Goal: Task Accomplishment & Management: Manage account settings

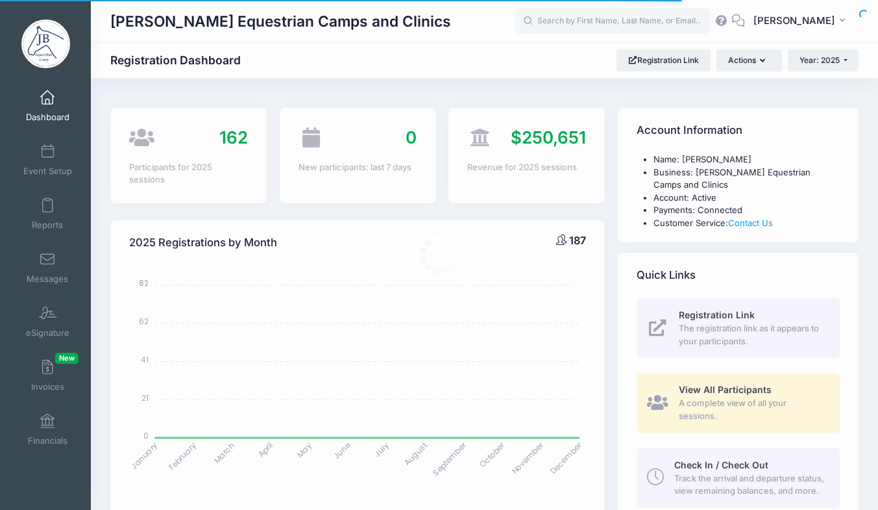
select select
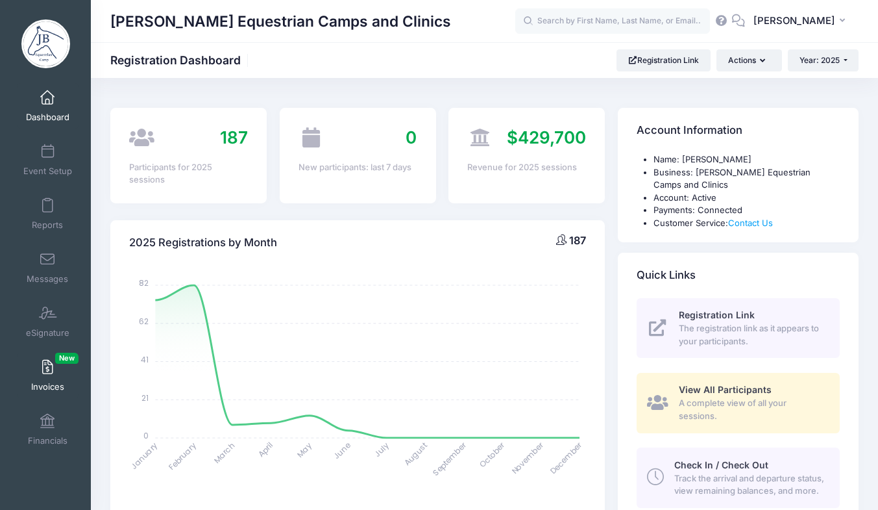
click at [47, 368] on span at bounding box center [47, 367] width 0 height 14
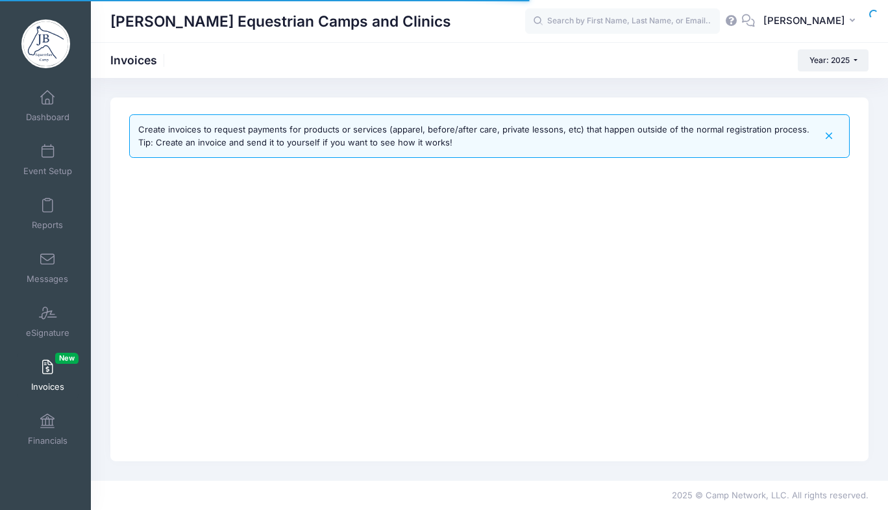
select select
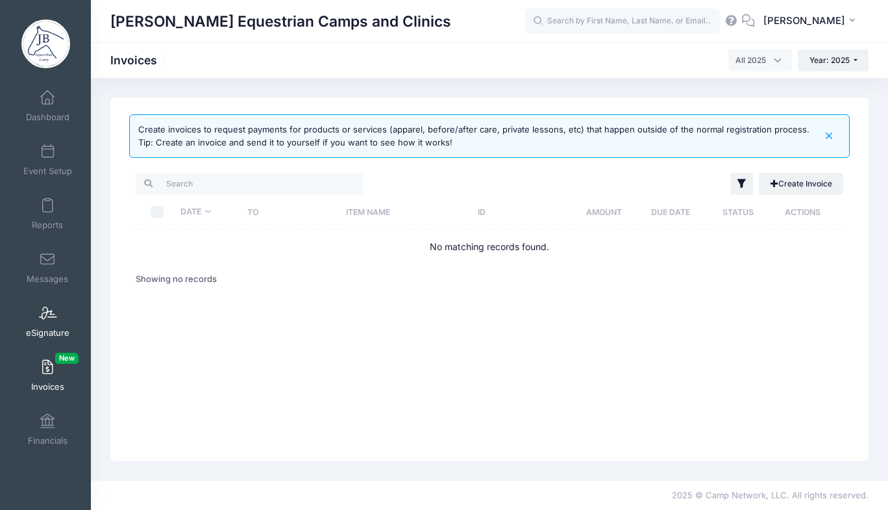
click at [47, 308] on span at bounding box center [47, 313] width 0 height 14
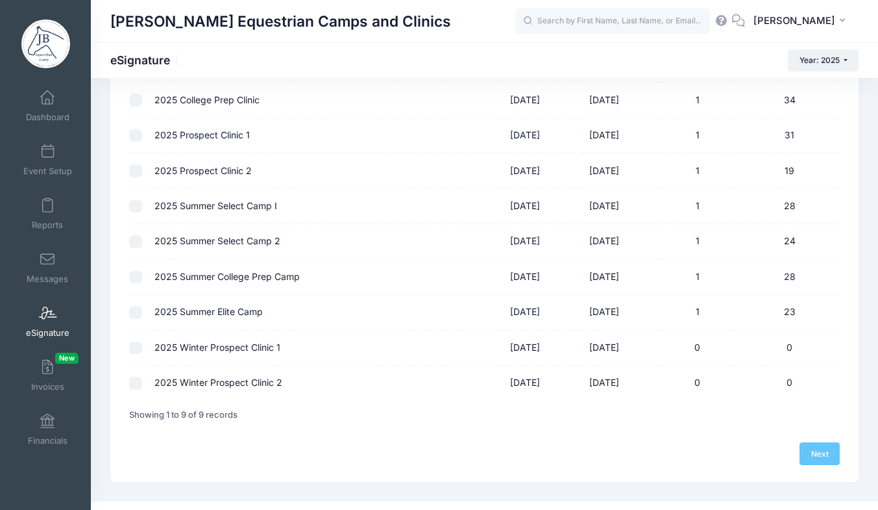
scroll to position [118, 0]
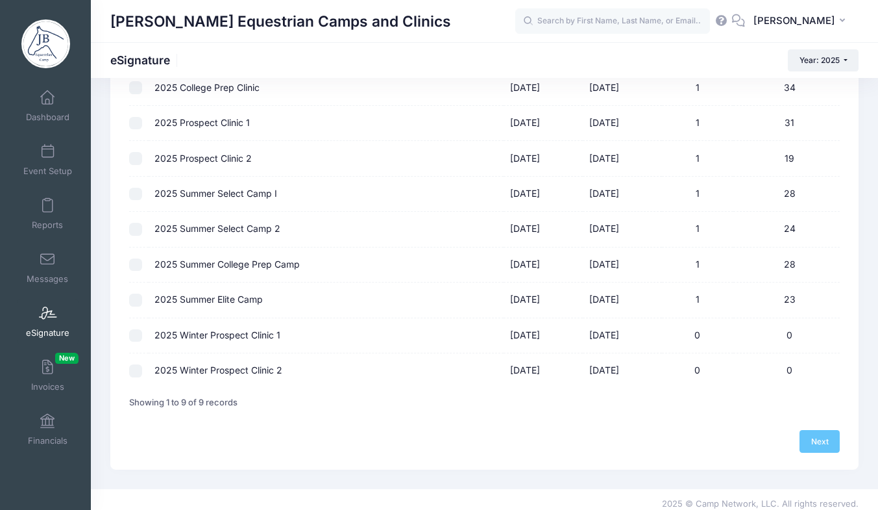
click at [136, 334] on input "checkbox" at bounding box center [135, 335] width 13 height 13
checkbox input "true"
click at [828, 443] on link "Next" at bounding box center [820, 441] width 40 height 22
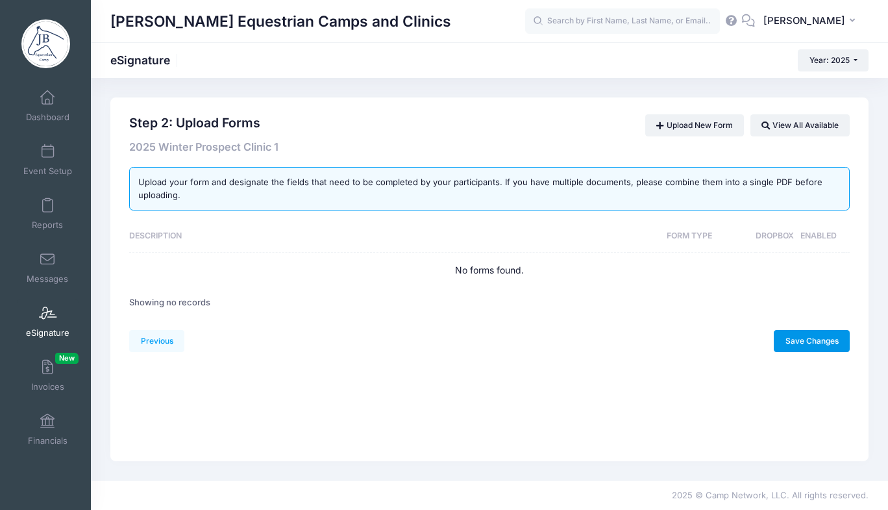
click at [815, 342] on link "Save Changes" at bounding box center [812, 341] width 76 height 22
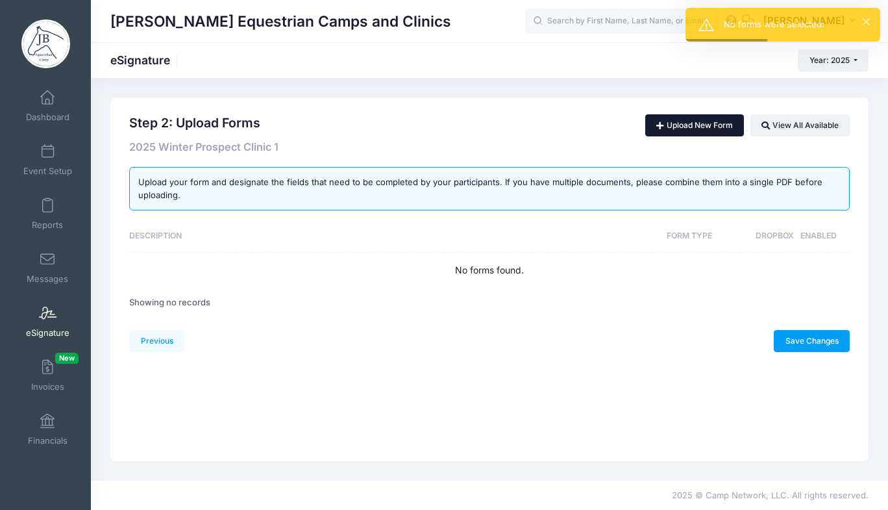
click at [700, 129] on link "Upload New Form" at bounding box center [694, 125] width 99 height 22
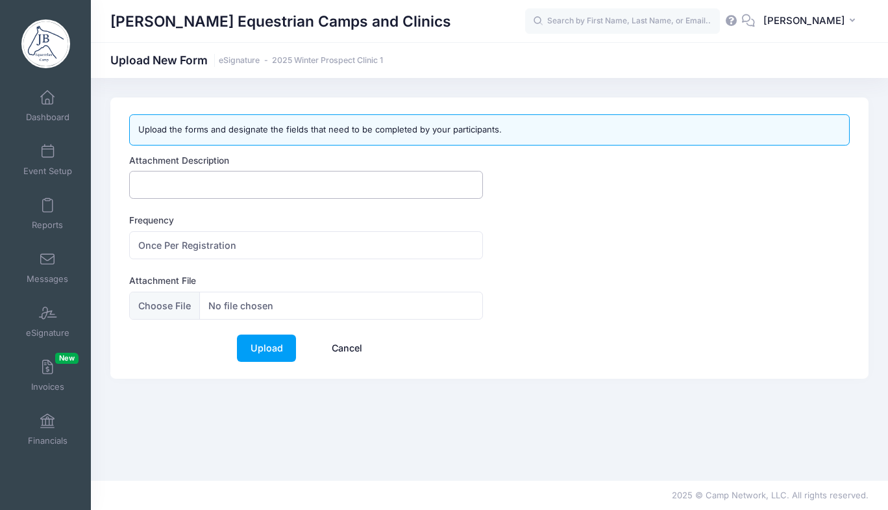
click at [352, 175] on input "Attachment Description" at bounding box center [306, 185] width 354 height 28
type input "f"
click at [204, 186] on input "2025 Ewaivers Prospect Clinic 1" at bounding box center [306, 185] width 354 height 28
type input "2025 Ewaivers Winter Prospect Clinic 1"
click at [170, 301] on input "Attachment File" at bounding box center [306, 305] width 354 height 28
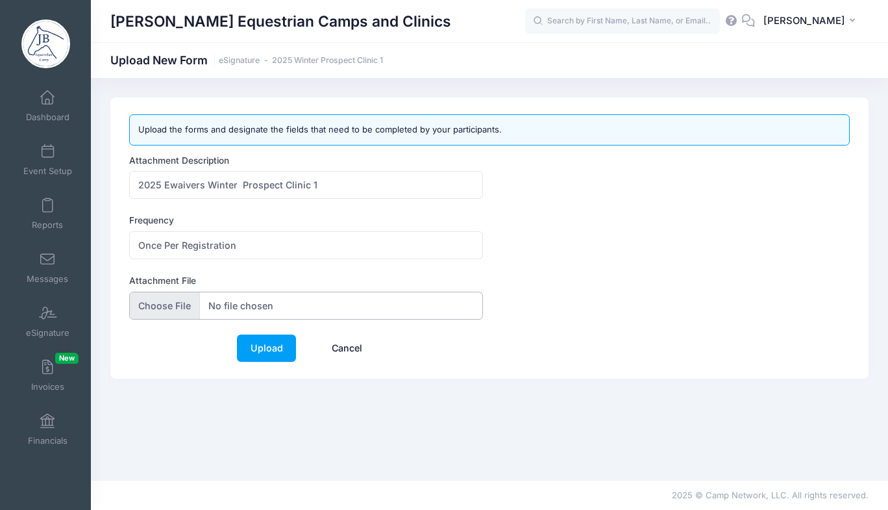
type input "C:\fakepath\MergedWaivers-2025.pdf"
click at [277, 352] on link "Upload" at bounding box center [266, 348] width 59 height 28
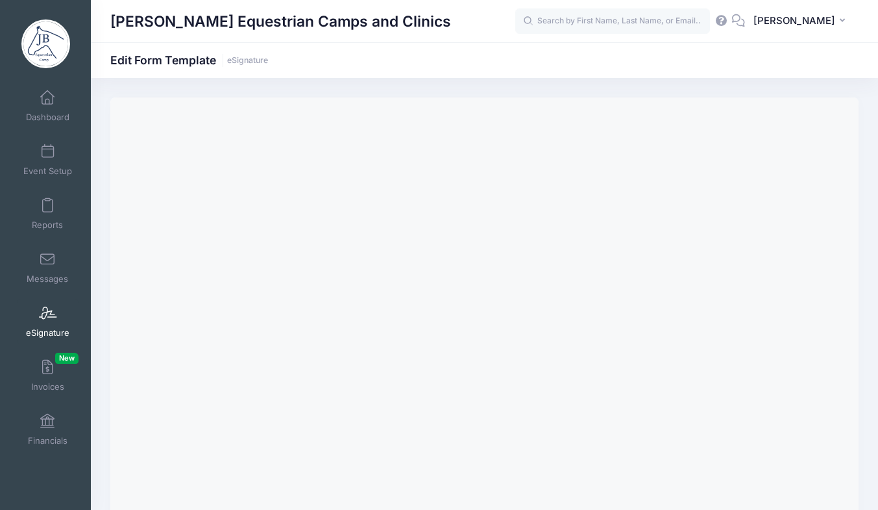
click at [47, 311] on span at bounding box center [47, 313] width 0 height 14
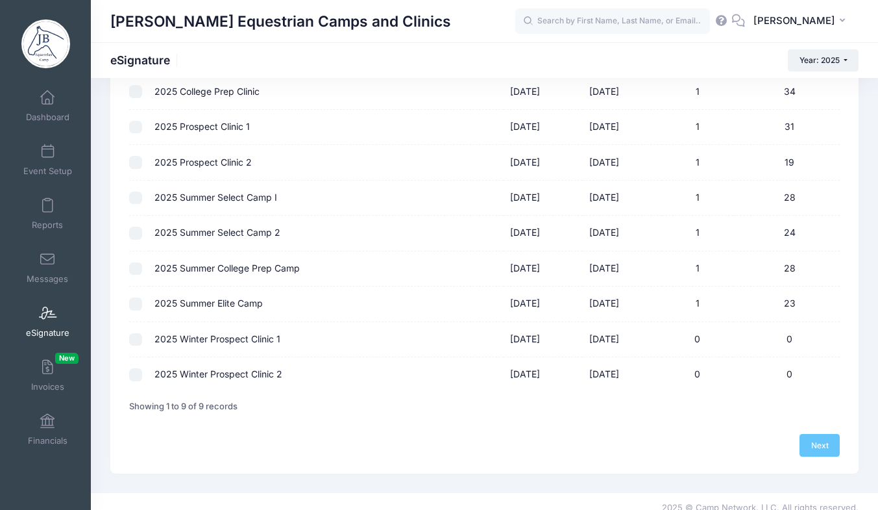
scroll to position [127, 0]
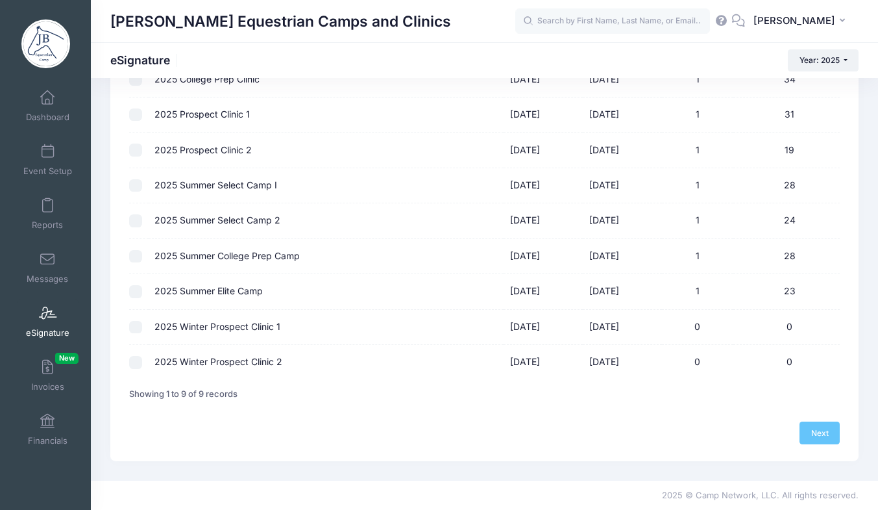
click at [139, 328] on input "checkbox" at bounding box center [135, 327] width 13 height 13
checkbox input "true"
click at [843, 428] on div "Previous Next Save Changes Step 1 : Select Session 1 Select Session 2 Upload Fo…" at bounding box center [484, 216] width 748 height 490
click at [827, 435] on link "Next" at bounding box center [820, 432] width 40 height 22
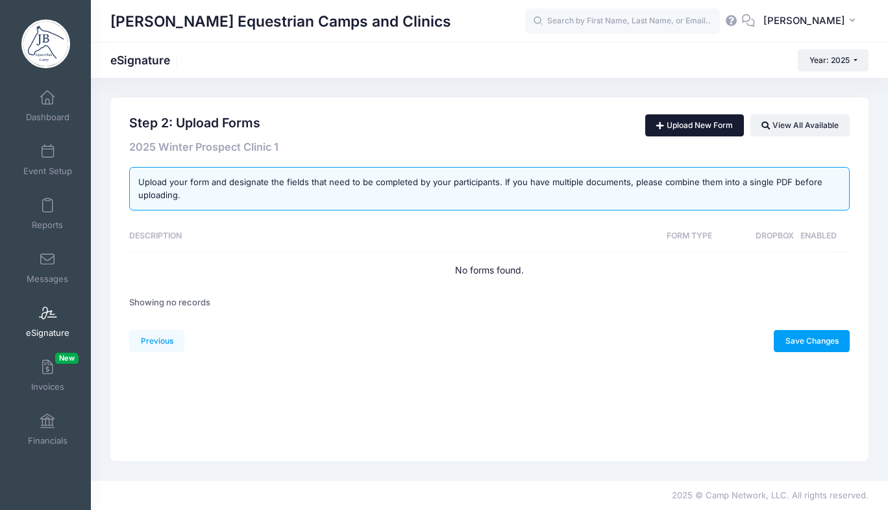
click at [698, 123] on link "Upload New Form" at bounding box center [694, 125] width 99 height 22
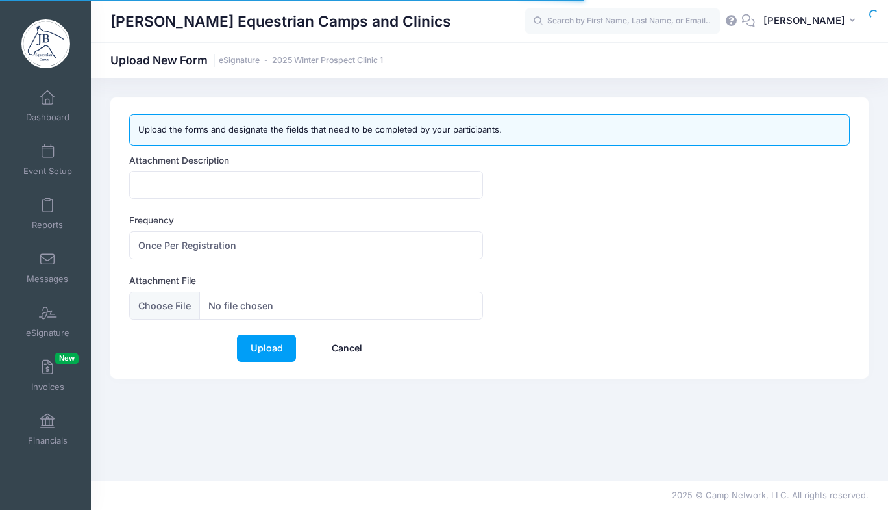
click at [304, 169] on div "Attachment Description" at bounding box center [306, 176] width 354 height 45
click at [291, 180] on input "Attachment Description" at bounding box center [306, 185] width 354 height 28
type input "2025 Ewaivers Winter Prospect Clinic 1"
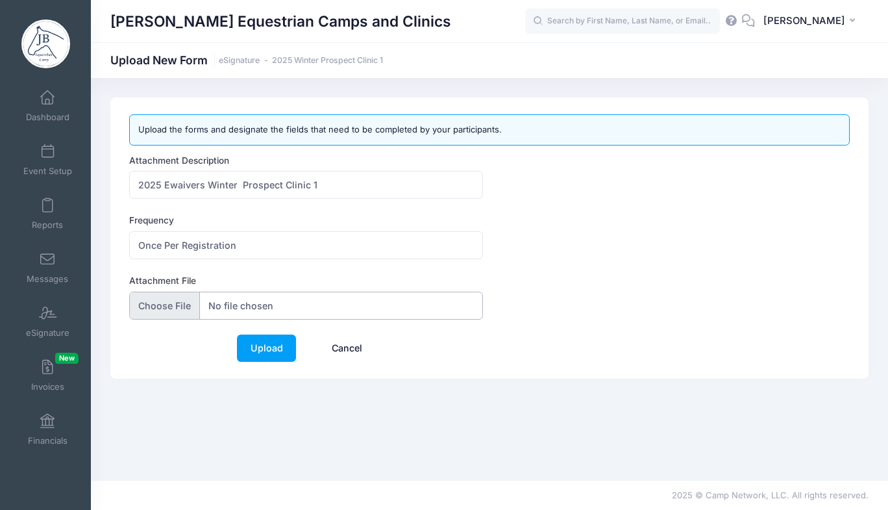
click at [180, 300] on input "Attachment File" at bounding box center [306, 305] width 354 height 28
type input "C:\fakepath\2025 Winter Clinic 1 ewaivers.pdf"
click at [267, 345] on link "Upload" at bounding box center [266, 348] width 59 height 28
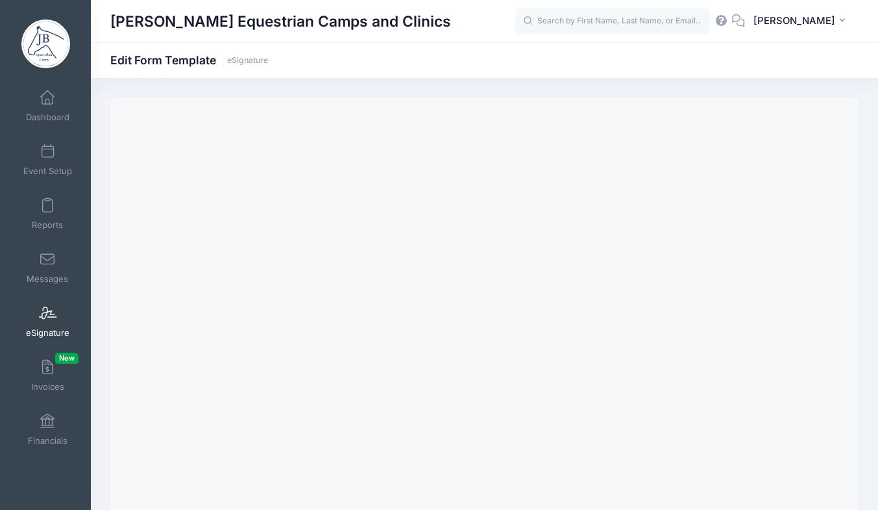
scroll to position [90, 0]
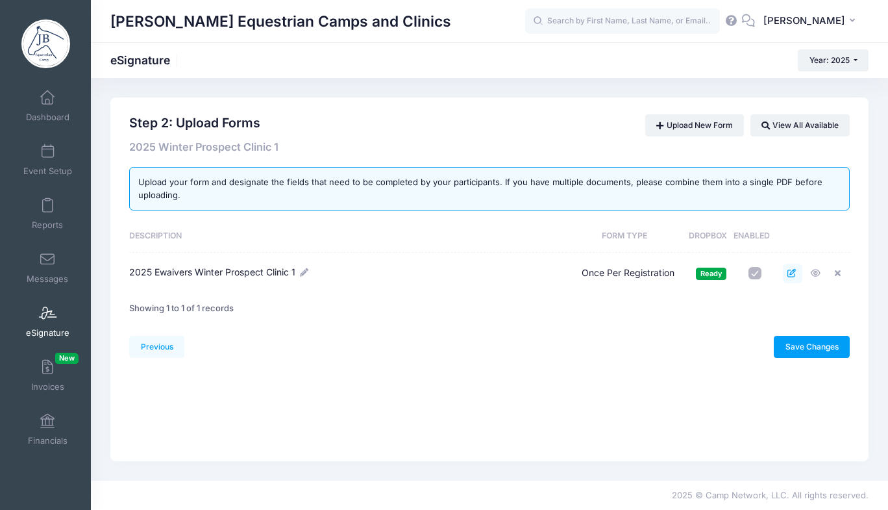
click at [795, 270] on icon at bounding box center [792, 273] width 10 height 8
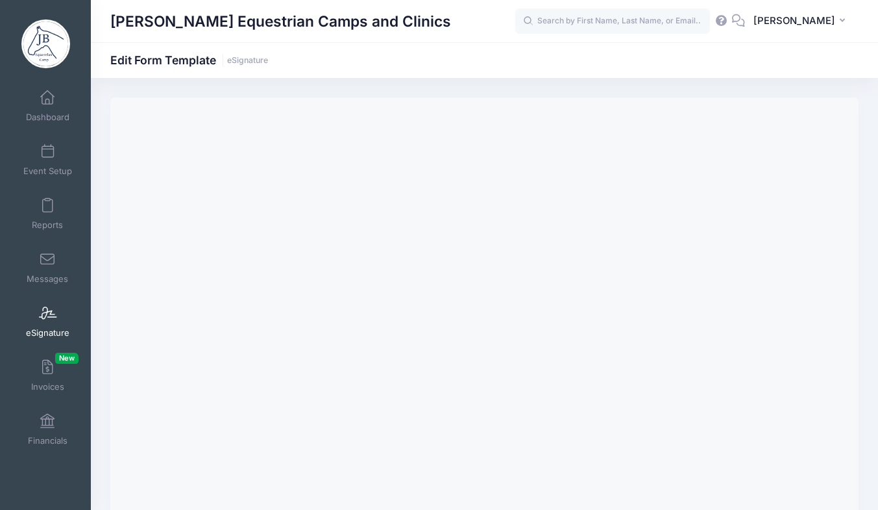
scroll to position [107, 0]
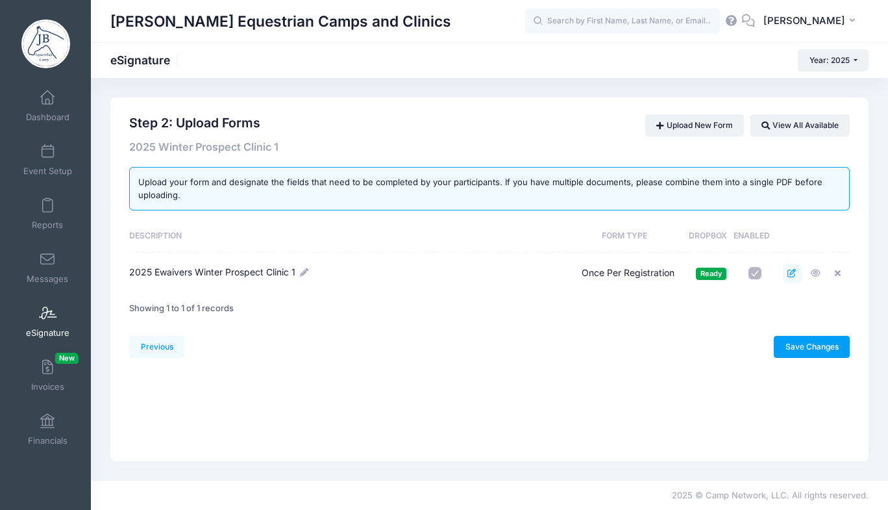
click at [793, 280] on link at bounding box center [792, 273] width 19 height 19
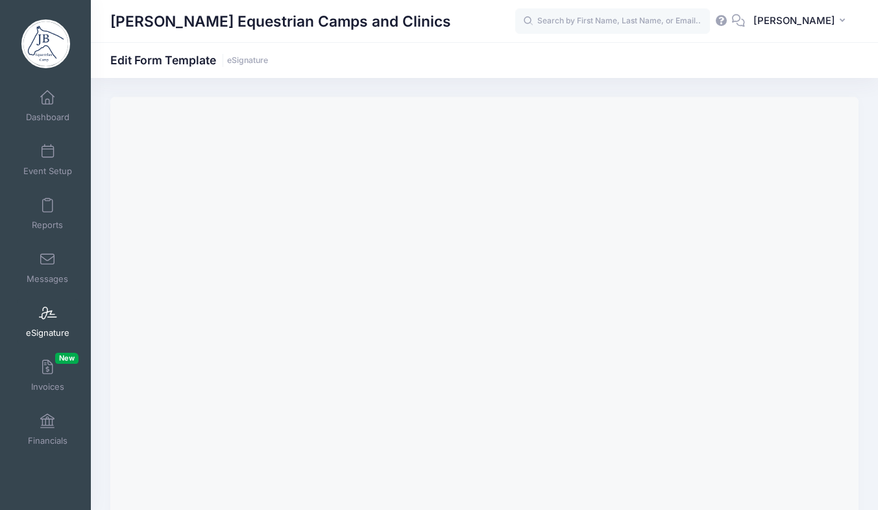
scroll to position [107, 0]
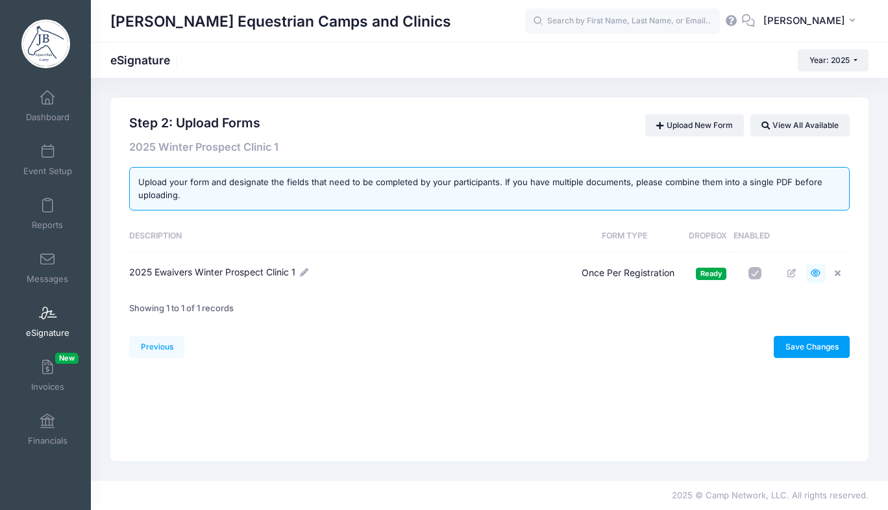
click at [819, 269] on icon at bounding box center [816, 273] width 10 height 8
